Goal: Task Accomplishment & Management: Manage account settings

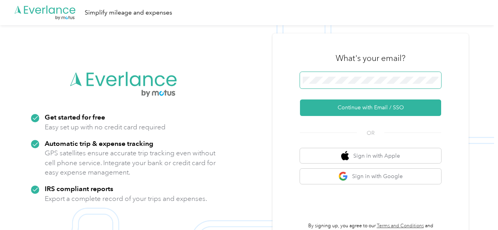
click at [333, 86] on span at bounding box center [370, 80] width 141 height 16
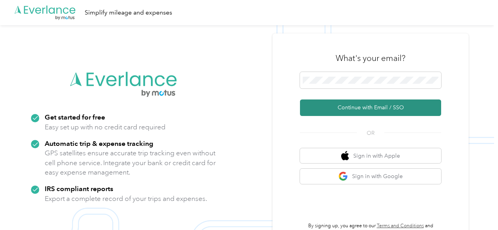
click at [374, 108] on button "Continue with Email / SSO" at bounding box center [370, 107] width 141 height 16
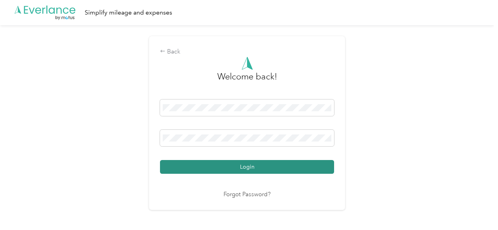
click at [256, 164] on button "Login" at bounding box center [247, 167] width 174 height 14
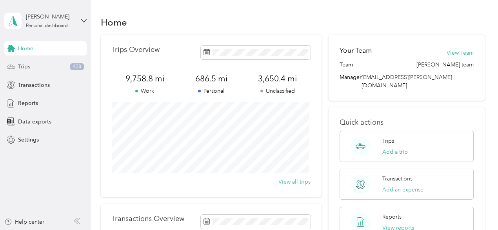
click at [35, 68] on div "Trips 428" at bounding box center [45, 67] width 82 height 14
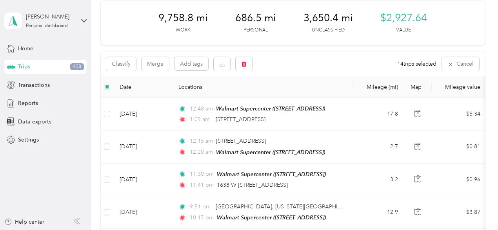
scroll to position [27, 0]
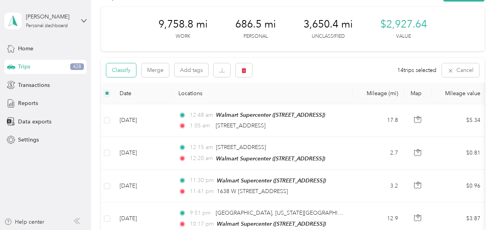
click at [119, 69] on button "Classify" at bounding box center [121, 70] width 30 height 14
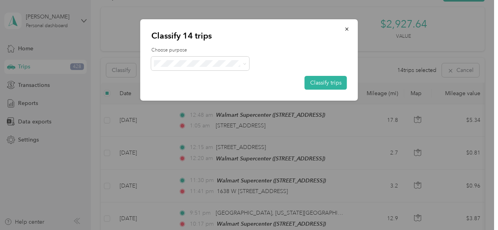
click at [174, 77] on span "[PERSON_NAME]" at bounding box center [207, 77] width 73 height 8
click at [319, 84] on button "Classify trips" at bounding box center [326, 83] width 42 height 14
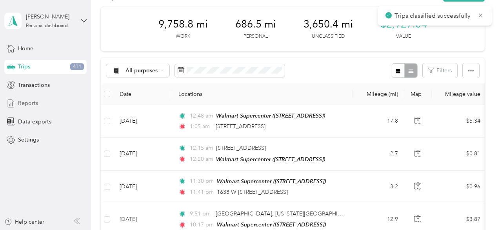
click at [32, 103] on span "Reports" at bounding box center [28, 103] width 20 height 8
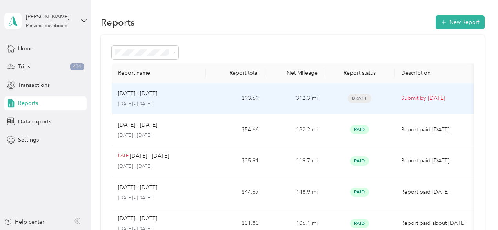
click at [150, 98] on div "[DATE] - [DATE] [DATE] - [DATE]" at bounding box center [159, 98] width 82 height 18
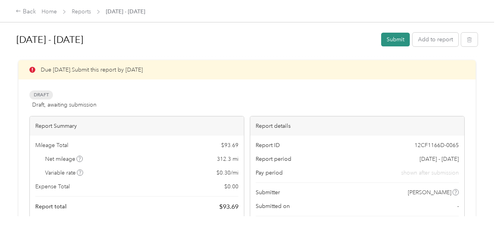
click at [390, 41] on button "Submit" at bounding box center [395, 40] width 29 height 14
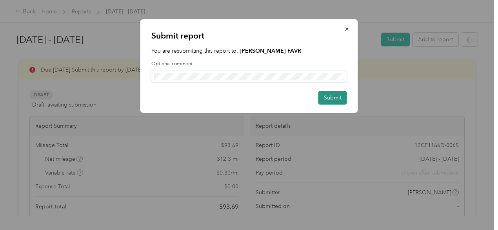
click at [330, 94] on button "Submit" at bounding box center [333, 98] width 29 height 14
